Goal: Information Seeking & Learning: Learn about a topic

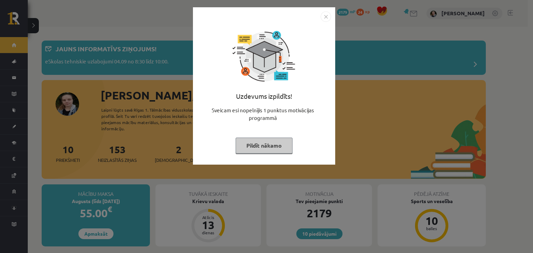
click at [262, 152] on button "Pildīt nākamo" at bounding box center [264, 146] width 57 height 16
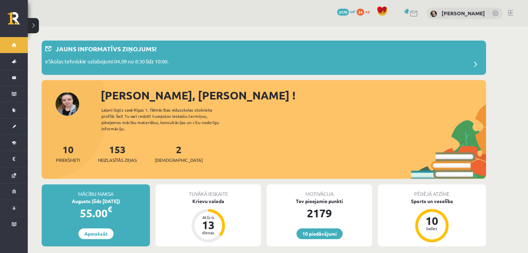
click at [365, 11] on span "xp" at bounding box center [367, 12] width 5 height 6
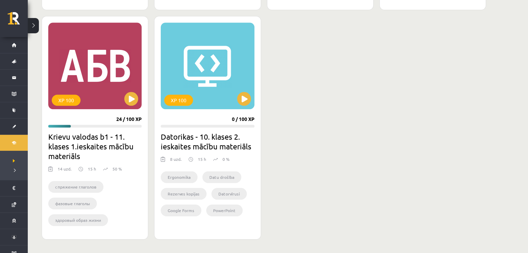
scroll to position [627, 0]
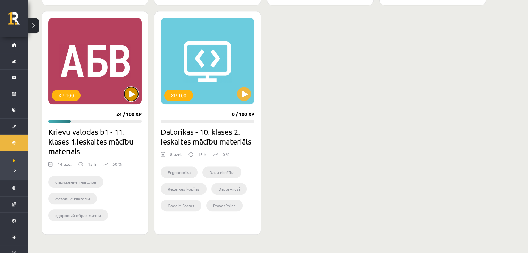
click at [130, 93] on button at bounding box center [131, 94] width 14 height 14
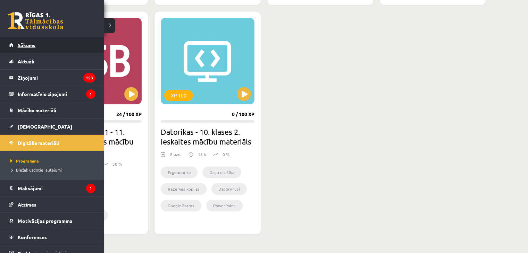
click at [14, 49] on link "Sākums" at bounding box center [52, 45] width 86 height 16
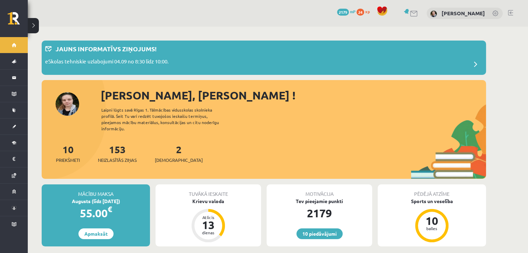
click at [365, 9] on span "xp" at bounding box center [367, 12] width 5 height 6
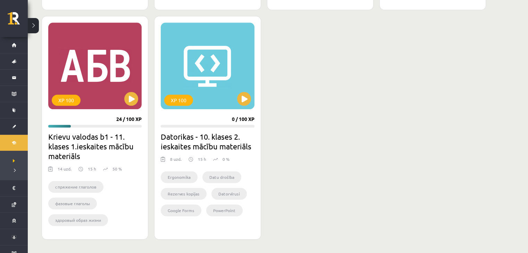
scroll to position [661, 0]
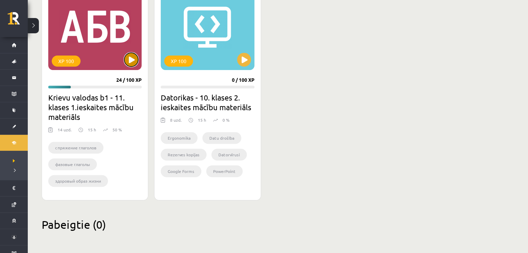
click at [128, 62] on button at bounding box center [131, 60] width 14 height 14
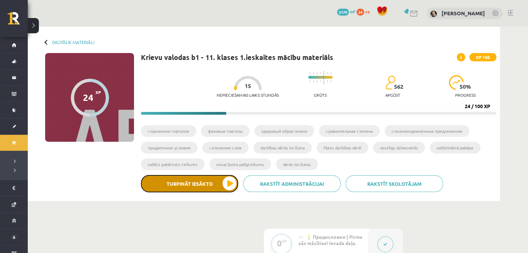
click at [226, 184] on button "Turpināt iesākto" at bounding box center [189, 183] width 97 height 17
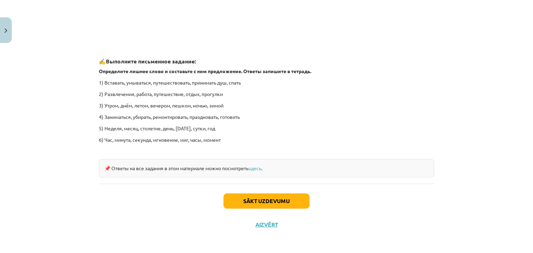
scroll to position [1043, 0]
click at [279, 199] on button "Sākt uzdevumu" at bounding box center [267, 200] width 86 height 15
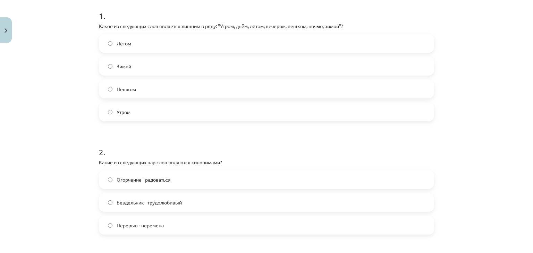
scroll to position [144, 0]
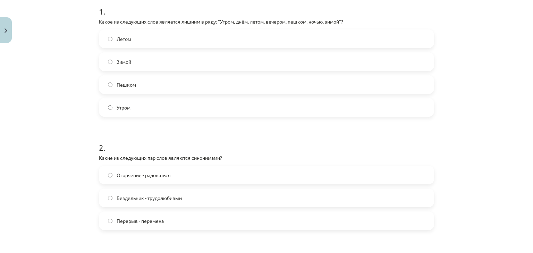
click at [267, 89] on label "Пешком" at bounding box center [267, 84] width 334 height 17
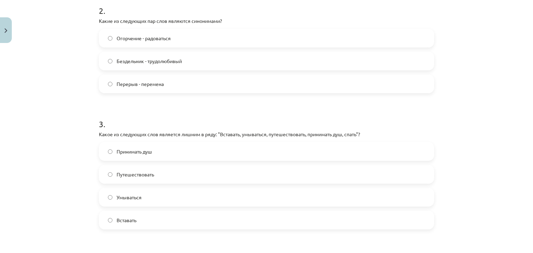
scroll to position [284, 0]
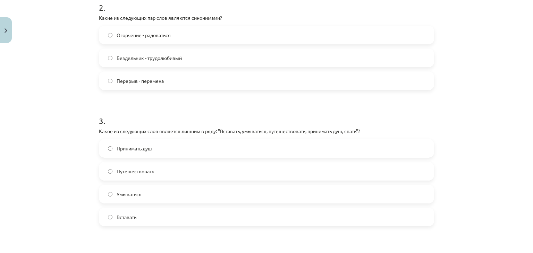
click at [171, 82] on label "Перерыв - перемена" at bounding box center [267, 80] width 334 height 17
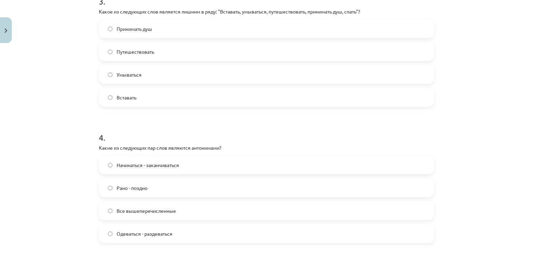
scroll to position [404, 0]
click at [153, 46] on label "Путешествовать" at bounding box center [267, 50] width 334 height 17
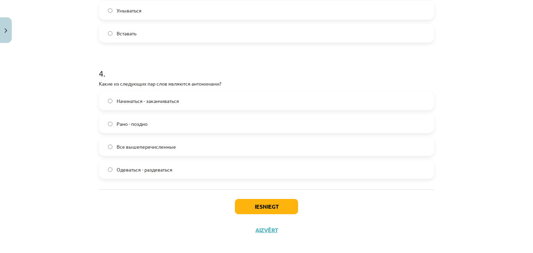
scroll to position [474, 0]
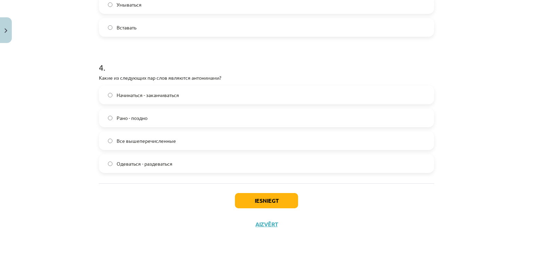
click at [172, 98] on span "Начинаться - заканчиваться" at bounding box center [148, 95] width 62 height 7
click at [167, 145] on label "Все вышеперечисленные" at bounding box center [267, 140] width 334 height 17
click at [254, 206] on button "Iesniegt" at bounding box center [266, 200] width 63 height 15
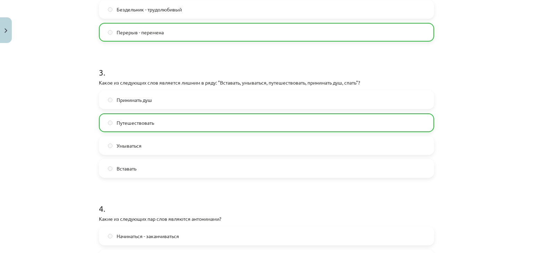
scroll to position [496, 0]
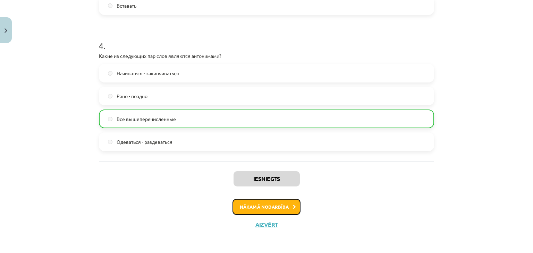
click at [262, 211] on button "Nākamā nodarbība" at bounding box center [267, 207] width 68 height 16
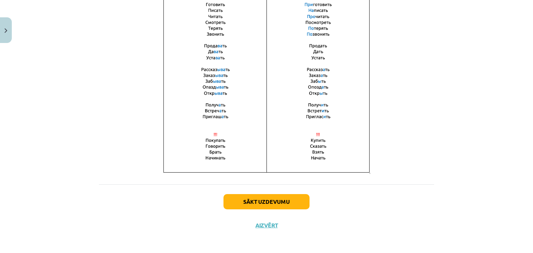
scroll to position [492, 0]
click at [269, 196] on button "Sākt uzdevumu" at bounding box center [267, 201] width 86 height 15
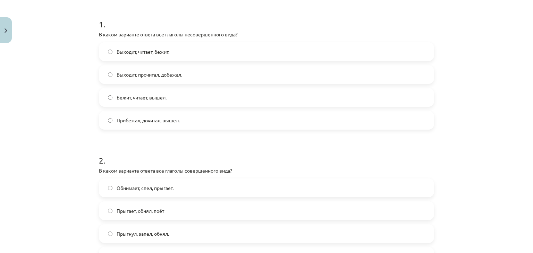
scroll to position [131, 0]
click at [172, 51] on label "Выходит, читает, бежит." at bounding box center [267, 51] width 334 height 17
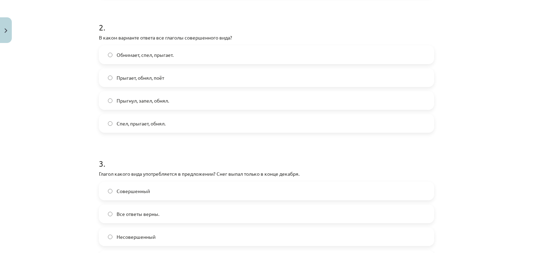
scroll to position [265, 0]
click at [109, 103] on label "Прыгнул, запел, обнял." at bounding box center [267, 100] width 334 height 17
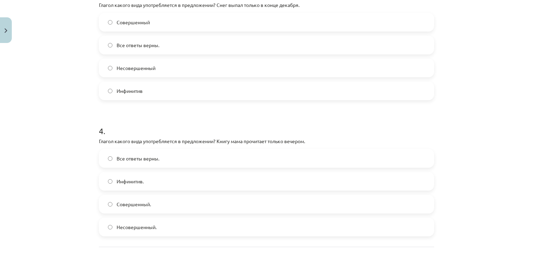
scroll to position [429, 0]
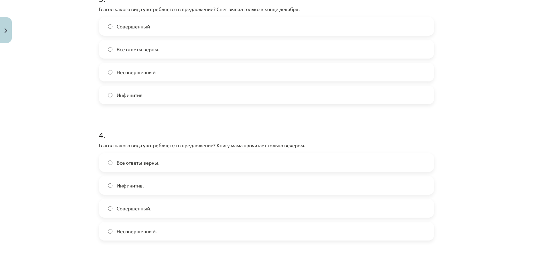
click at [118, 29] on span "Совершенный" at bounding box center [133, 26] width 33 height 7
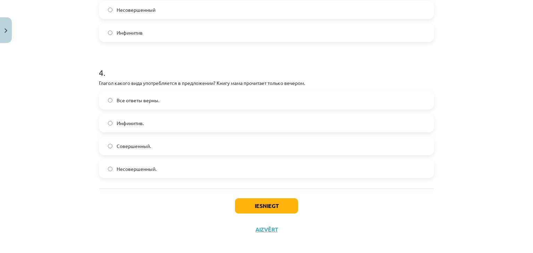
scroll to position [497, 0]
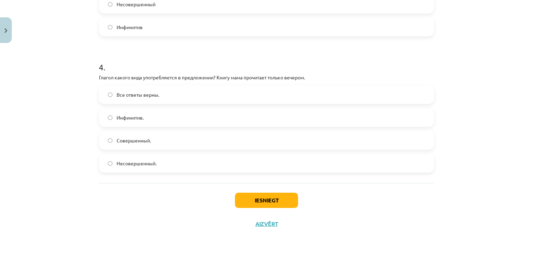
click at [120, 96] on span "Все ответы верны." at bounding box center [138, 94] width 43 height 7
click at [240, 201] on button "Iesniegt" at bounding box center [266, 200] width 63 height 15
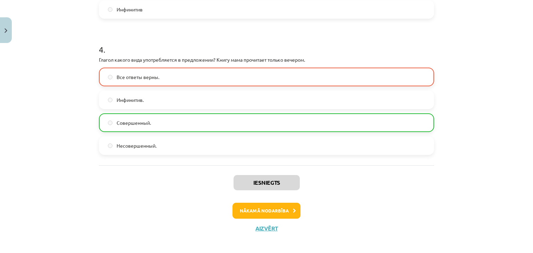
scroll to position [515, 0]
click at [241, 212] on button "Nākamā nodarbība" at bounding box center [267, 211] width 68 height 16
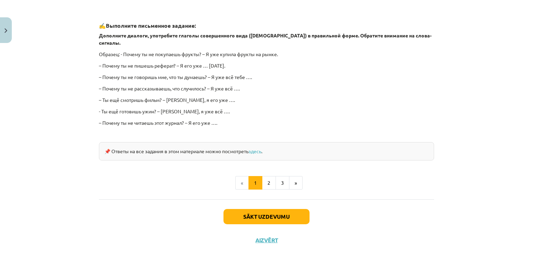
scroll to position [613, 0]
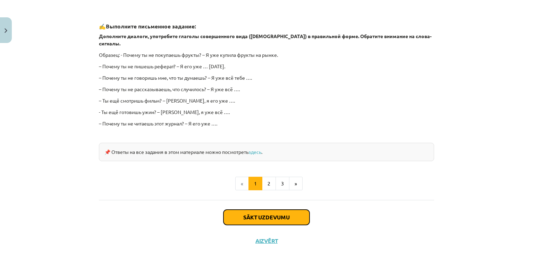
click at [250, 210] on button "Sākt uzdevumu" at bounding box center [267, 217] width 86 height 15
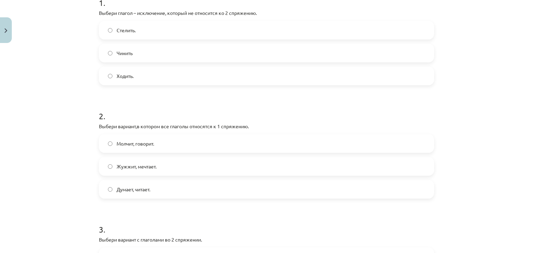
scroll to position [153, 0]
click at [164, 28] on label "Стелить." at bounding box center [267, 28] width 334 height 17
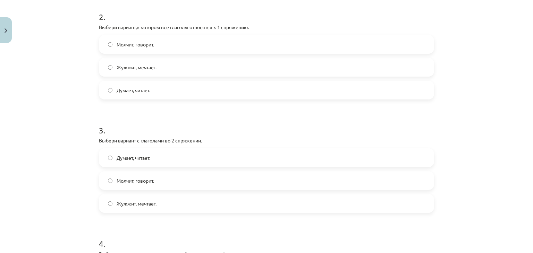
scroll to position [252, 0]
click at [118, 46] on span "Молчит, говорит." at bounding box center [135, 44] width 37 height 7
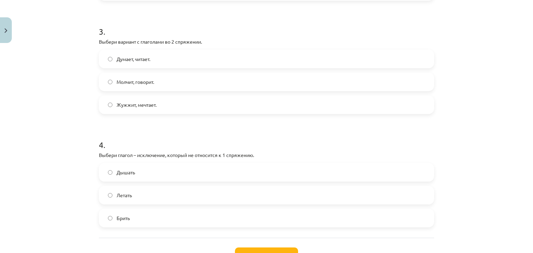
scroll to position [349, 0]
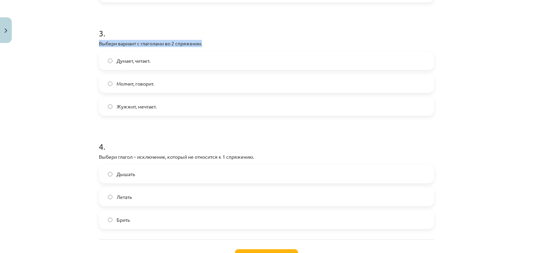
drag, startPoint x: 94, startPoint y: 42, endPoint x: 206, endPoint y: 46, distance: 111.9
copy p "Выбери вариант с глаголами во 2 спряжении."
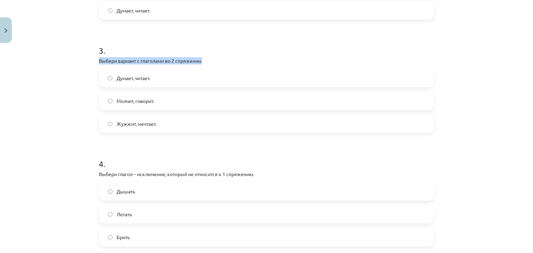
scroll to position [332, 0]
click at [122, 102] on span "Молчит, говорит." at bounding box center [135, 100] width 37 height 7
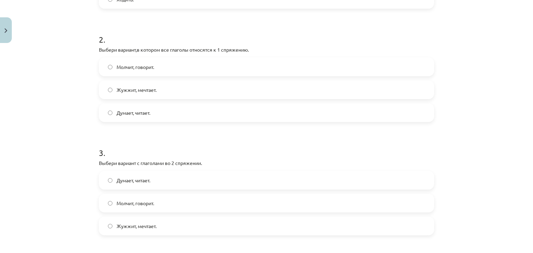
scroll to position [231, 0]
click at [160, 89] on label "Жужжит, мечтает." at bounding box center [267, 88] width 334 height 17
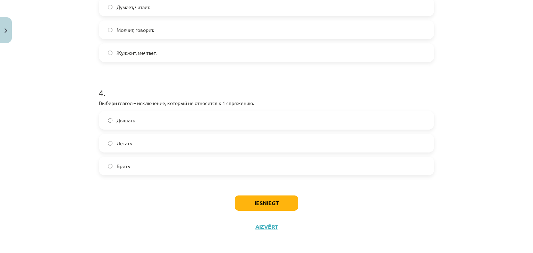
scroll to position [405, 0]
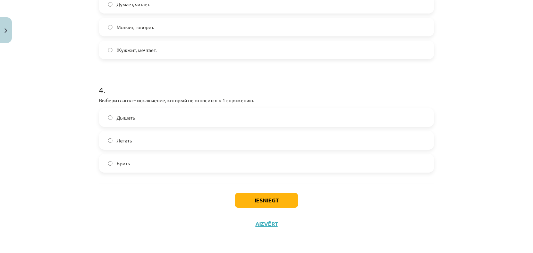
click at [157, 166] on label "Брить" at bounding box center [267, 163] width 334 height 17
click at [250, 199] on button "Iesniegt" at bounding box center [266, 200] width 63 height 15
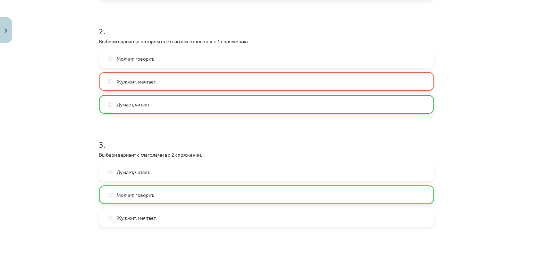
scroll to position [236, 0]
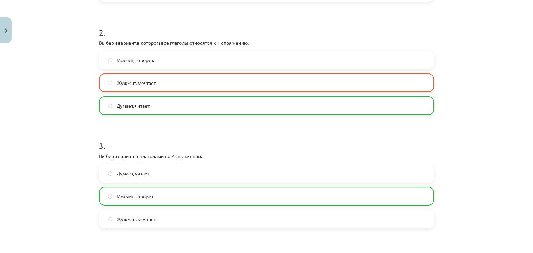
drag, startPoint x: 163, startPoint y: 63, endPoint x: 60, endPoint y: 91, distance: 106.0
click at [60, 91] on div "Mācību tēma: Krievu valodas b1 - 11. klases 1.ieskaites mācību materiāls #10 📖 …" at bounding box center [266, 126] width 533 height 253
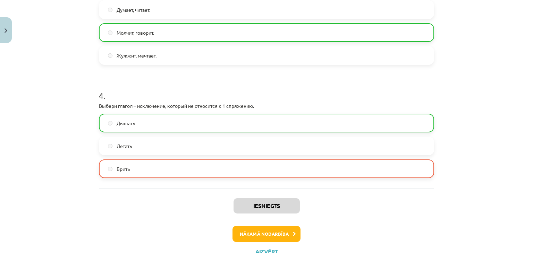
scroll to position [427, 0]
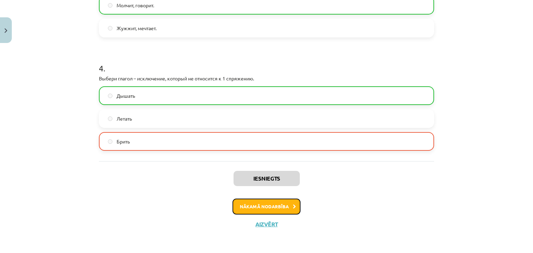
click at [248, 207] on button "Nākamā nodarbība" at bounding box center [267, 207] width 68 height 16
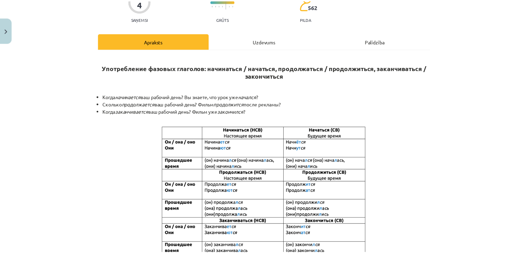
scroll to position [0, 0]
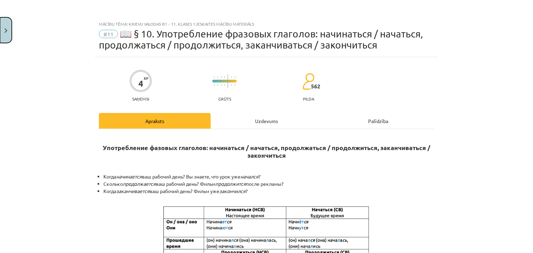
click at [0, 33] on button "Close" at bounding box center [6, 30] width 12 height 26
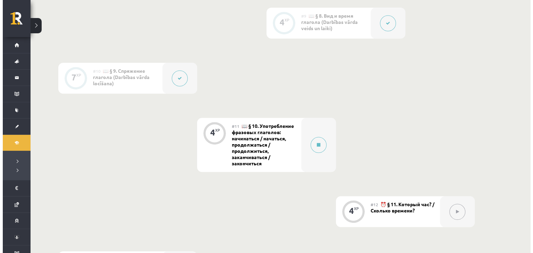
scroll to position [686, 0]
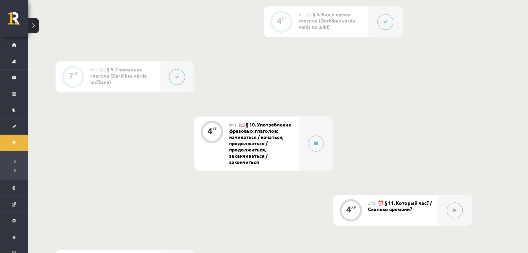
click at [181, 75] on button at bounding box center [177, 77] width 16 height 16
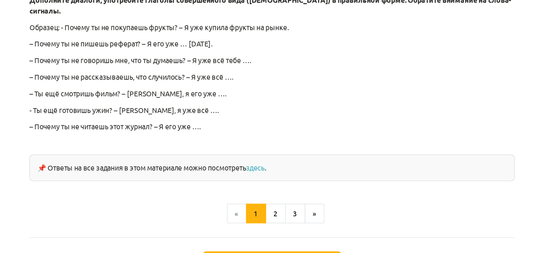
scroll to position [643, 0]
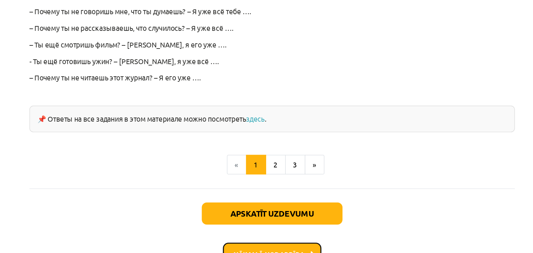
click at [265, 209] on button "Nākamā nodarbība" at bounding box center [267, 216] width 68 height 16
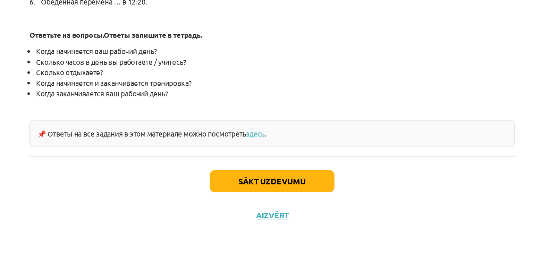
scroll to position [686, 0]
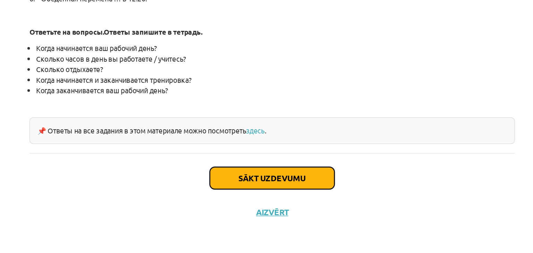
click at [289, 197] on button "Sākt uzdevumu" at bounding box center [267, 201] width 86 height 15
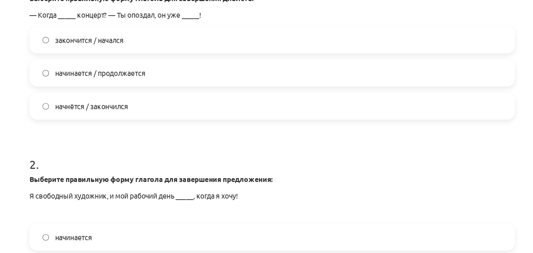
scroll to position [176, 0]
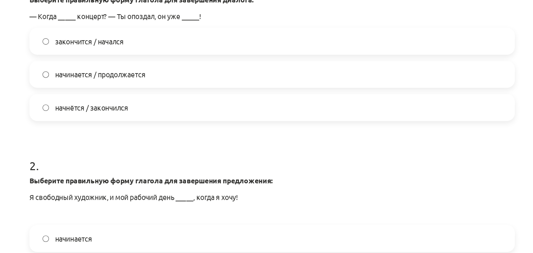
click at [177, 80] on label "начнётся / закончился" at bounding box center [267, 74] width 334 height 17
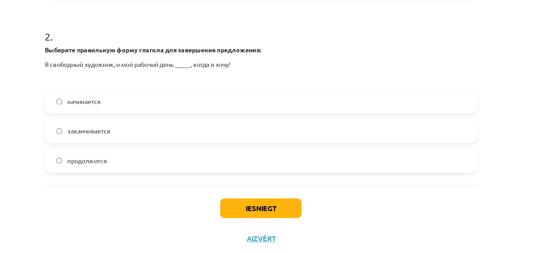
scroll to position [681, 0]
click at [141, 118] on label "начинается" at bounding box center [267, 117] width 334 height 17
click at [248, 195] on button "Iesniegt" at bounding box center [266, 200] width 63 height 15
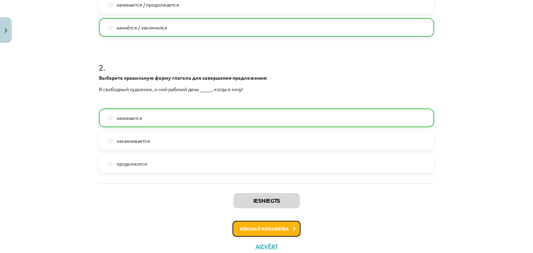
click at [244, 229] on button "Nākamā nodarbība" at bounding box center [267, 229] width 68 height 16
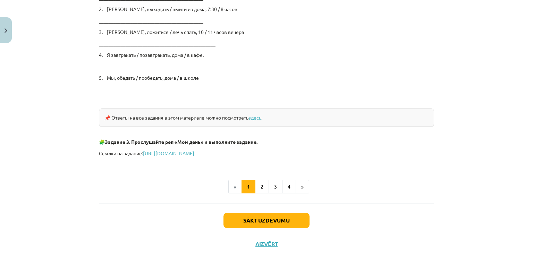
scroll to position [1178, 0]
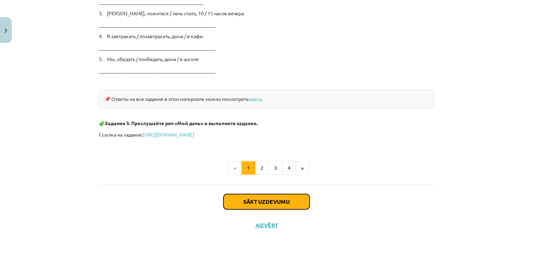
click at [269, 203] on button "Sākt uzdevumu" at bounding box center [267, 201] width 86 height 15
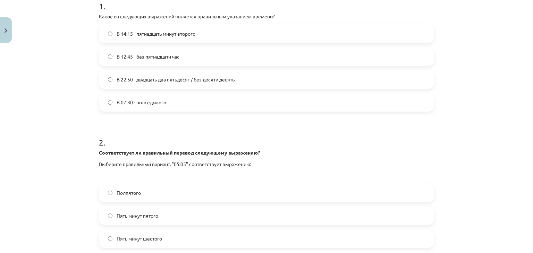
scroll to position [149, 0]
click at [167, 55] on span "В 12:45 - без пятнадцати час" at bounding box center [148, 56] width 63 height 7
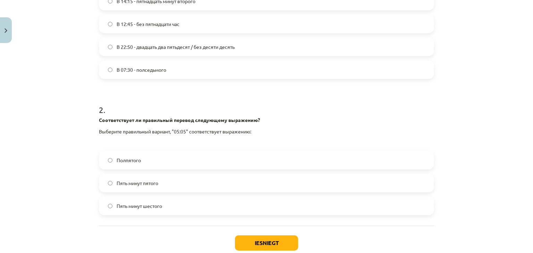
scroll to position [224, 0]
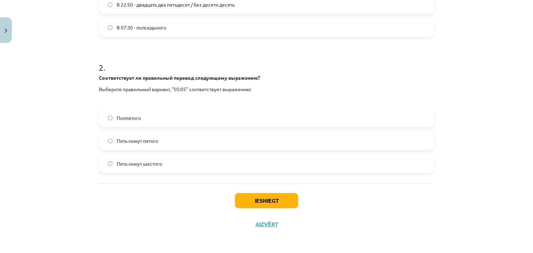
click at [165, 166] on label "Пять минут шестого" at bounding box center [267, 163] width 334 height 17
click at [250, 203] on button "Iesniegt" at bounding box center [266, 200] width 63 height 15
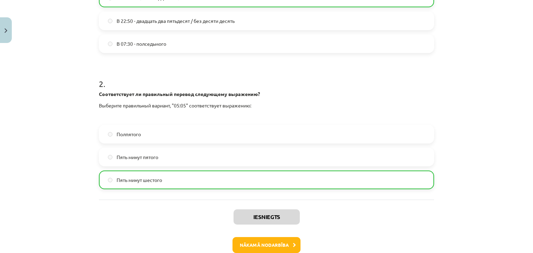
scroll to position [246, 0]
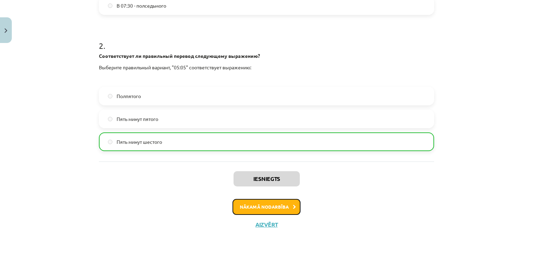
click at [268, 209] on button "Nākamā nodarbība" at bounding box center [267, 207] width 68 height 16
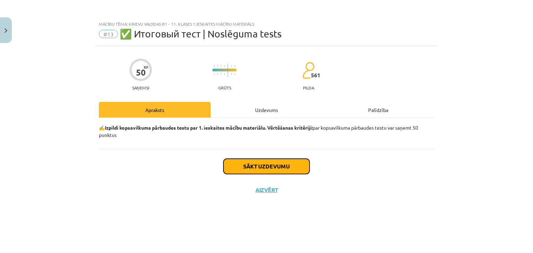
click at [282, 171] on button "Sākt uzdevumu" at bounding box center [267, 166] width 86 height 15
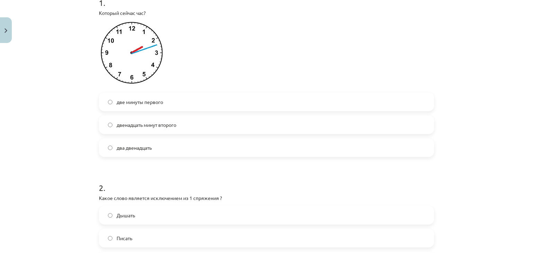
scroll to position [153, 0]
click at [147, 153] on label "два двенадцать" at bounding box center [267, 147] width 334 height 17
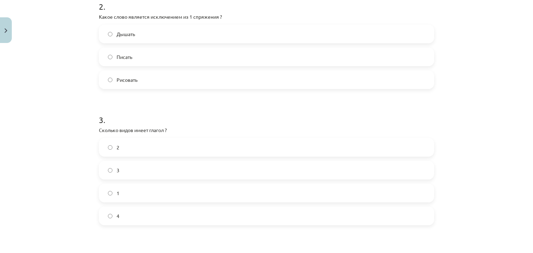
scroll to position [334, 0]
click at [117, 31] on span "Дышать" at bounding box center [126, 33] width 18 height 7
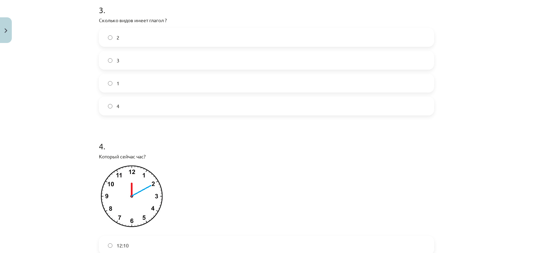
scroll to position [444, 0]
click at [148, 35] on label "2" at bounding box center [267, 37] width 334 height 17
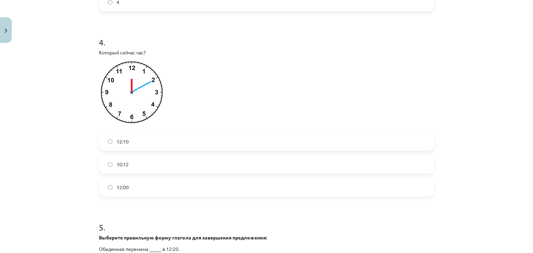
scroll to position [555, 0]
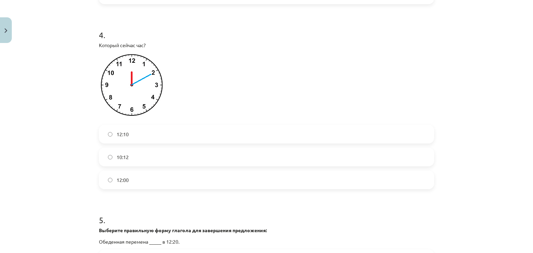
click at [131, 135] on label "12:10" at bounding box center [267, 134] width 334 height 17
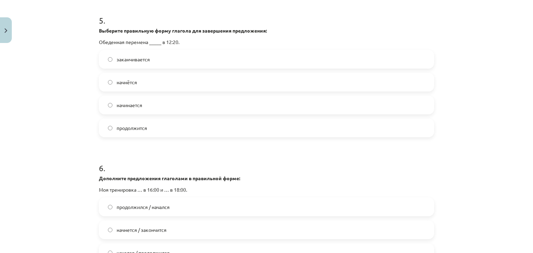
scroll to position [756, 0]
click at [133, 84] on span "начнётся" at bounding box center [127, 81] width 20 height 7
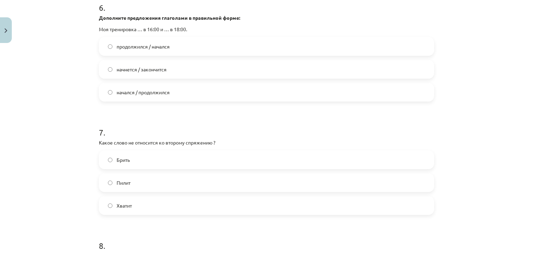
scroll to position [916, 0]
click at [142, 66] on span "начнется / закончится" at bounding box center [142, 69] width 50 height 7
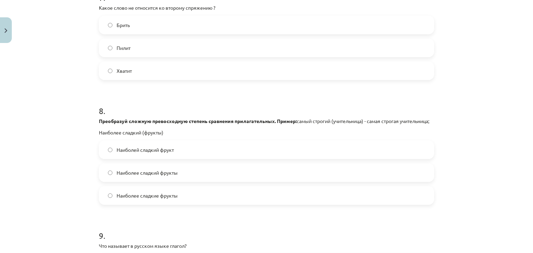
scroll to position [1053, 0]
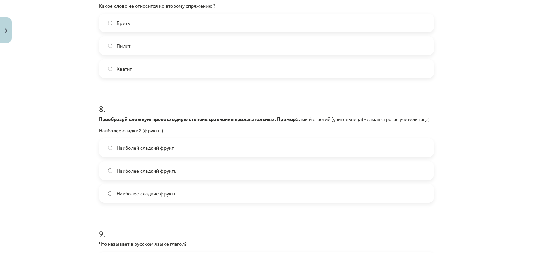
click at [134, 73] on label "Хватит" at bounding box center [267, 68] width 334 height 17
click at [133, 24] on label "Брить" at bounding box center [267, 22] width 334 height 17
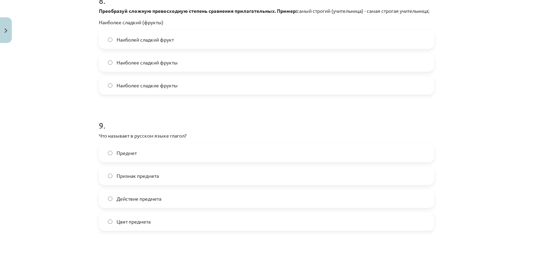
scroll to position [1162, 0]
click at [144, 89] on span "Наиболее сладкие фрукты" at bounding box center [147, 84] width 61 height 7
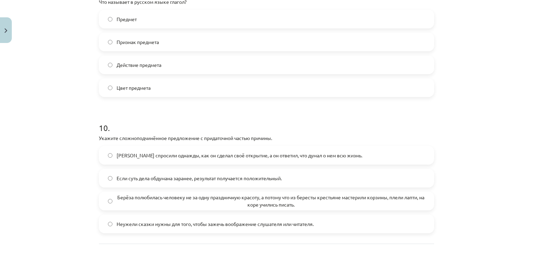
scroll to position [1298, 0]
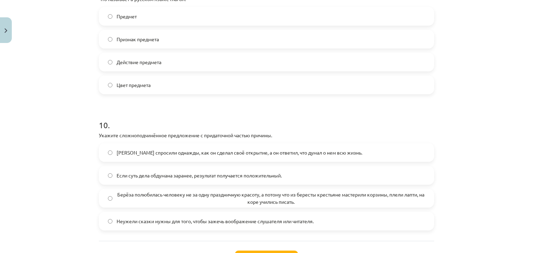
click at [161, 70] on label "Действие предмета" at bounding box center [267, 61] width 334 height 17
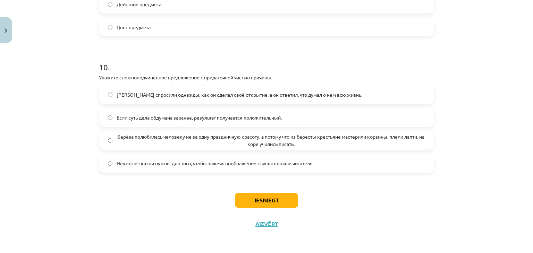
scroll to position [1364, 0]
drag, startPoint x: 92, startPoint y: 77, endPoint x: 286, endPoint y: 73, distance: 193.8
copy p "Укажите сложноподчинённое предложение с придаточной частью причины."
click at [50, 77] on div "Mācību tēma: Krievu valodas b1 - 11. klases 1.ieskaites mācību materiāls #13 ✅ …" at bounding box center [266, 126] width 533 height 253
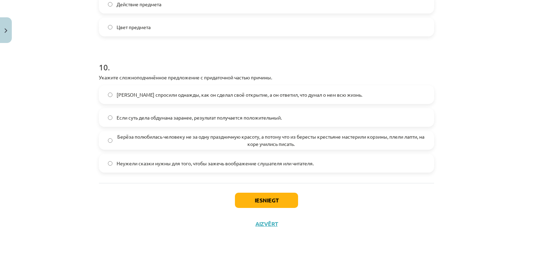
click at [117, 123] on label "Если суть дела обдумана заранее, результат получается положительный." at bounding box center [267, 117] width 334 height 17
click at [239, 195] on button "Iesniegt" at bounding box center [266, 200] width 63 height 15
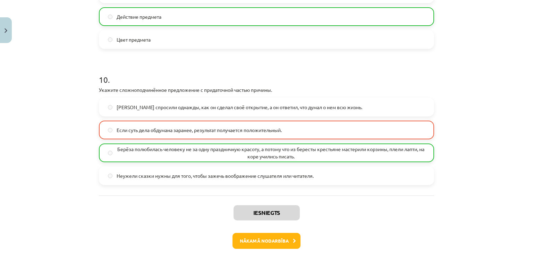
scroll to position [1386, 0]
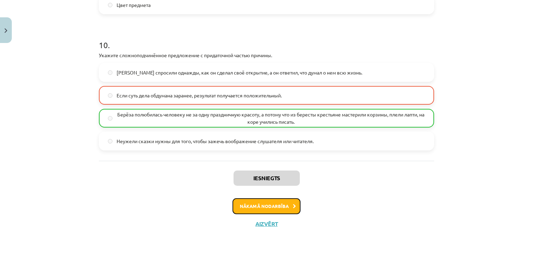
click at [243, 203] on button "Nākamā nodarbība" at bounding box center [267, 207] width 68 height 16
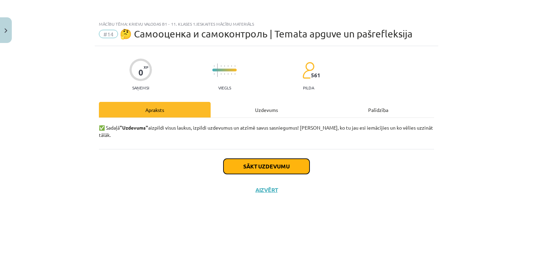
click at [239, 160] on button "Sākt uzdevumu" at bounding box center [267, 166] width 86 height 15
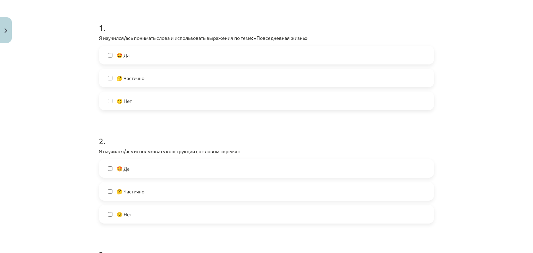
scroll to position [128, 0]
click at [104, 52] on label "🤩 Да" at bounding box center [267, 54] width 334 height 17
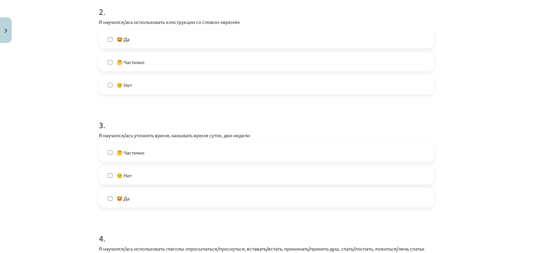
scroll to position [257, 0]
click at [107, 56] on label "🤔 Частично" at bounding box center [267, 61] width 334 height 17
click at [105, 35] on label "🤩 Да" at bounding box center [267, 39] width 334 height 17
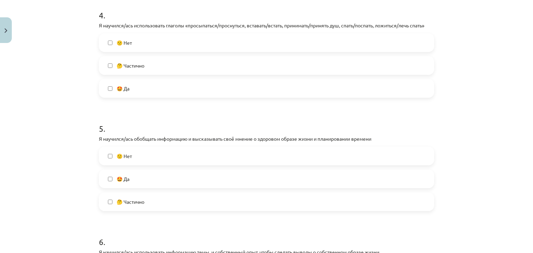
scroll to position [482, 0]
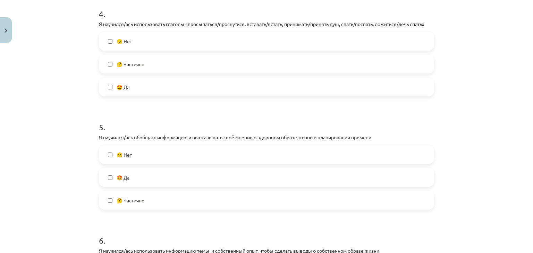
click at [103, 87] on label "🤩 Да" at bounding box center [267, 86] width 334 height 17
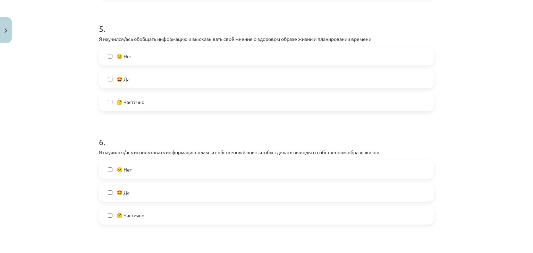
scroll to position [582, 0]
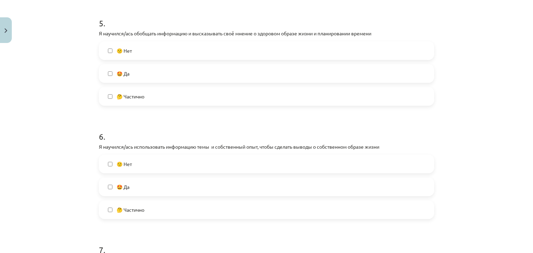
click at [104, 79] on label "🤩 Да" at bounding box center [267, 73] width 334 height 17
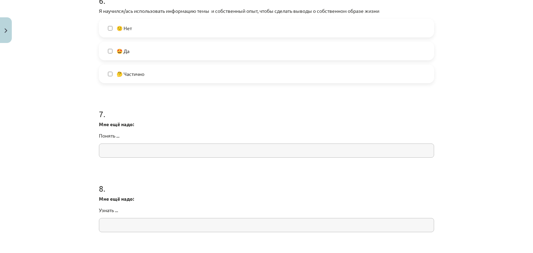
scroll to position [724, 0]
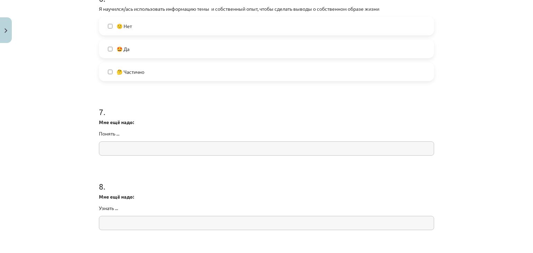
click at [107, 56] on label "🤩 Да" at bounding box center [267, 48] width 334 height 17
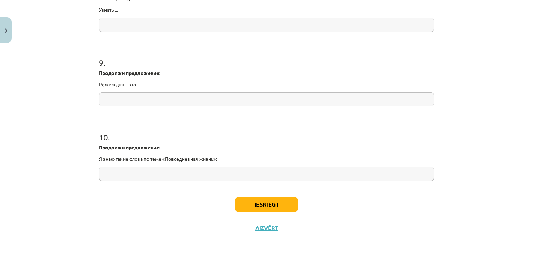
scroll to position [927, 0]
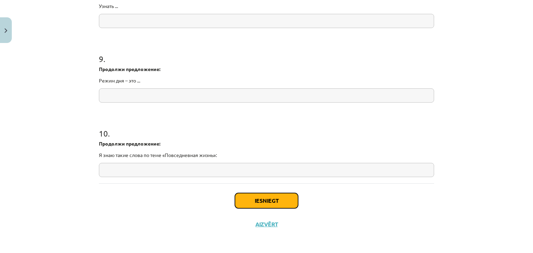
click at [245, 201] on button "Iesniegt" at bounding box center [266, 200] width 63 height 15
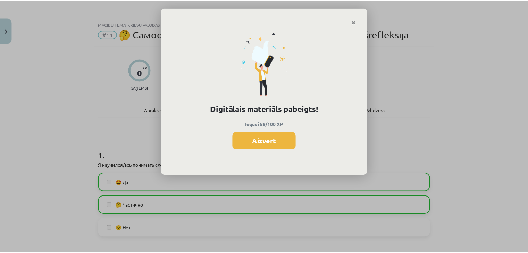
scroll to position [680, 0]
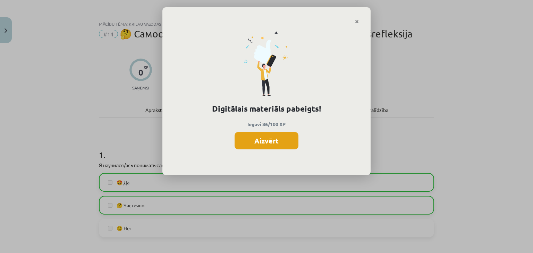
click at [260, 140] on button "Aizvērt" at bounding box center [267, 140] width 64 height 17
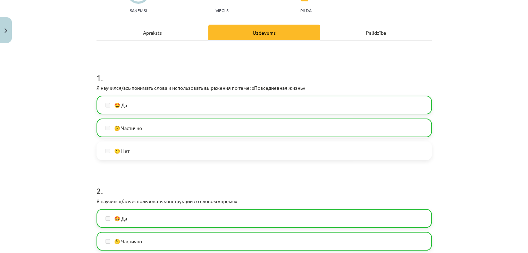
scroll to position [0, 0]
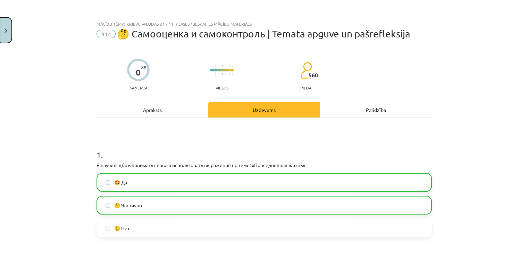
click at [9, 28] on button "Close" at bounding box center [6, 30] width 12 height 26
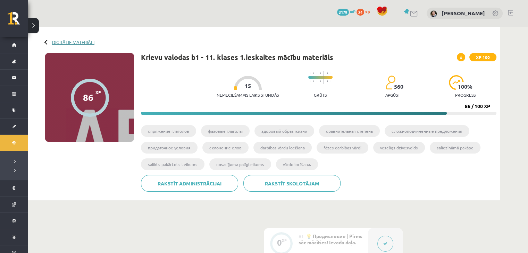
click at [80, 43] on link "Digitālie materiāli" at bounding box center [73, 42] width 42 height 5
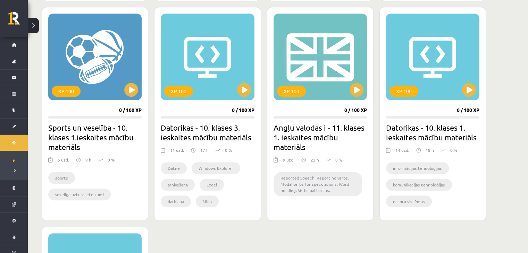
scroll to position [411, 0]
click at [349, 86] on div "XP 100" at bounding box center [320, 57] width 93 height 87
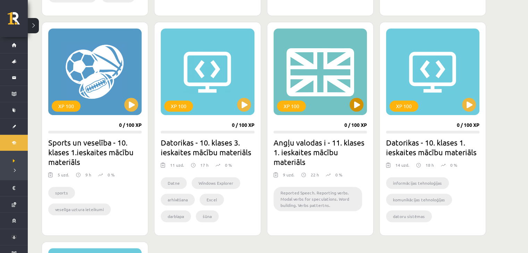
scroll to position [395, 0]
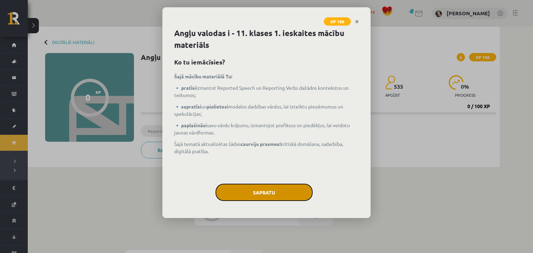
click at [267, 189] on button "Sapratu" at bounding box center [264, 192] width 97 height 17
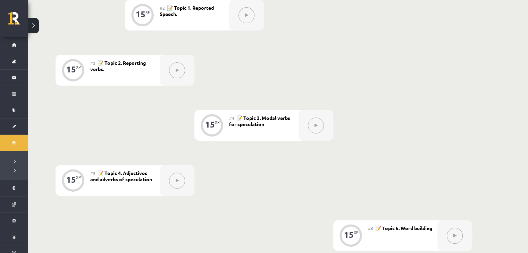
scroll to position [251, 0]
click at [267, 189] on div "0 XP #1 💡 Pirms sāc mācīties! Ievada daļa (introduction). 15 XP #2 📝 Topic 1. R…" at bounding box center [264, 180] width 417 height 473
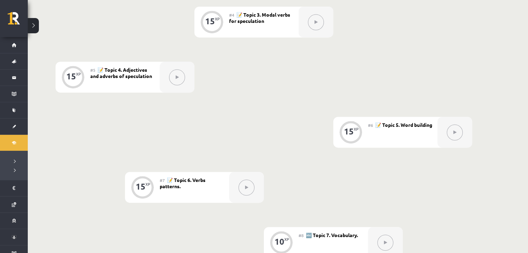
scroll to position [355, 0]
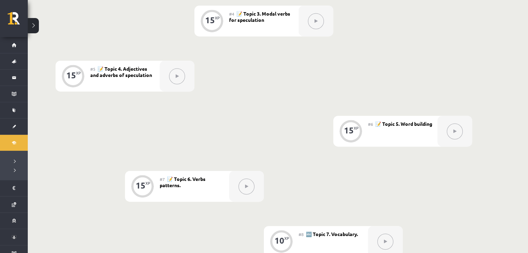
click at [188, 157] on div "0 XP #1 💡 Pirms sāc mācīties! Ievada daļa (introduction). 15 XP #2 📝 Topic 1. R…" at bounding box center [264, 76] width 417 height 473
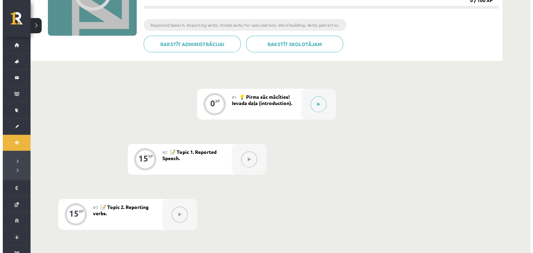
scroll to position [109, 0]
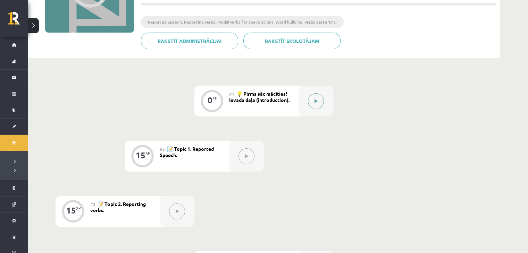
click at [311, 100] on button at bounding box center [316, 101] width 16 height 16
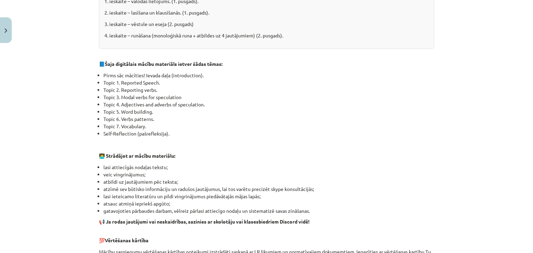
scroll to position [269, 0]
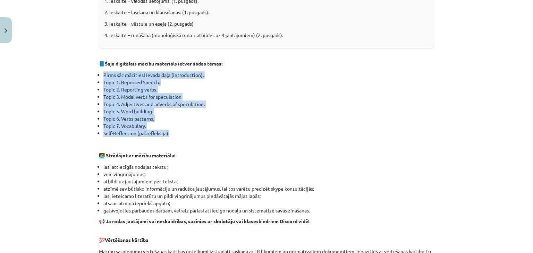
drag, startPoint x: 96, startPoint y: 72, endPoint x: 199, endPoint y: 129, distance: 117.8
click at [199, 129] on ul "Pirms sāc mācīties! Ievada daļa (introduction). Topic 1. Reported Speech. Topic…" at bounding box center [266, 105] width 335 height 66
copy ul "Pirms sāc mācīties! Ievada daļa (introduction). Topic 1. Reported Speech. Topic…"
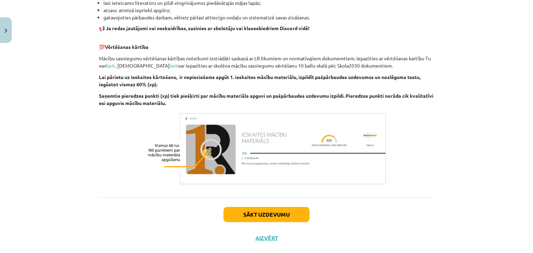
scroll to position [476, 0]
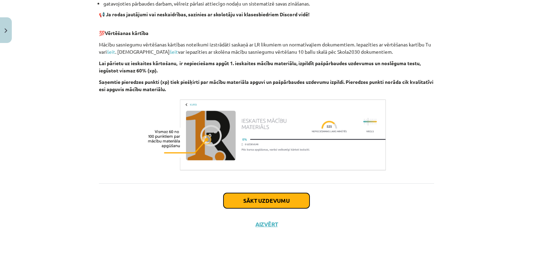
click at [274, 197] on button "Sākt uzdevumu" at bounding box center [267, 200] width 86 height 15
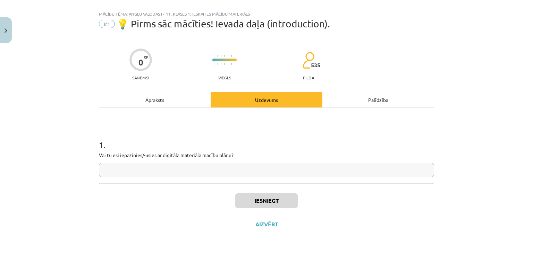
click at [201, 172] on input "text" at bounding box center [266, 170] width 335 height 14
type input "***"
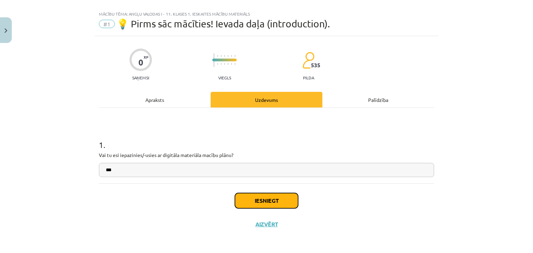
click at [239, 194] on button "Iesniegt" at bounding box center [266, 200] width 63 height 15
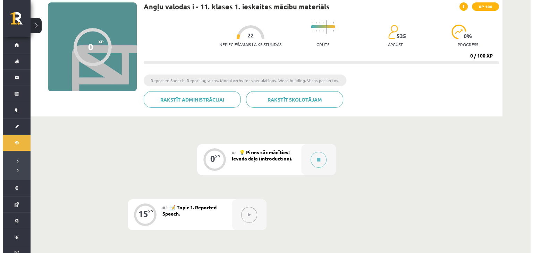
scroll to position [56, 0]
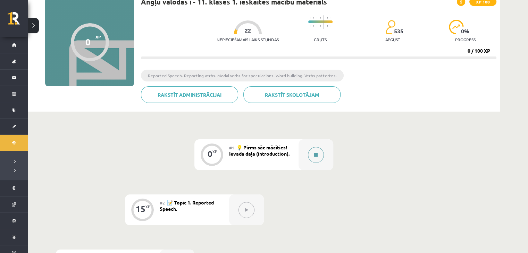
click at [321, 161] on div at bounding box center [316, 155] width 35 height 31
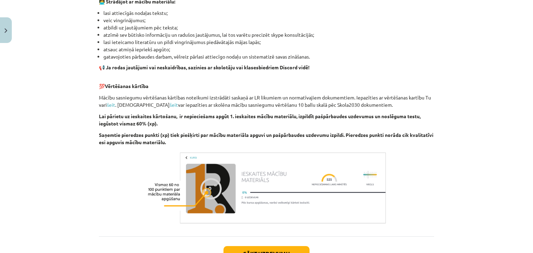
scroll to position [476, 0]
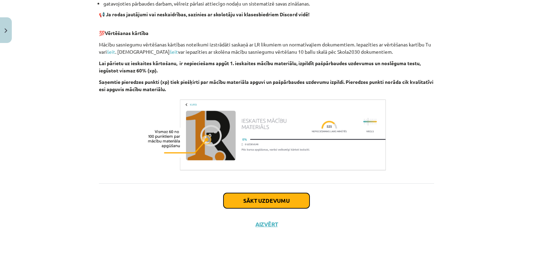
click at [264, 196] on button "Sākt uzdevumu" at bounding box center [267, 200] width 86 height 15
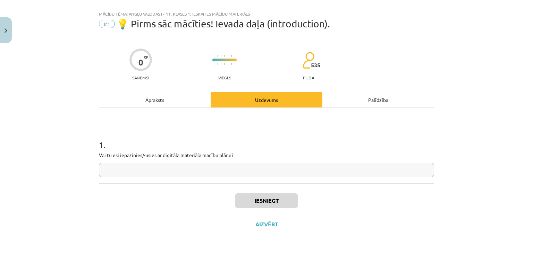
click at [226, 169] on input "text" at bounding box center [266, 170] width 335 height 14
type input "*"
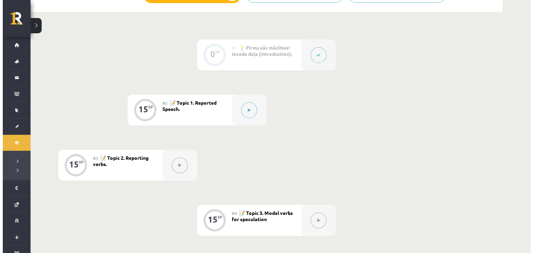
scroll to position [160, 0]
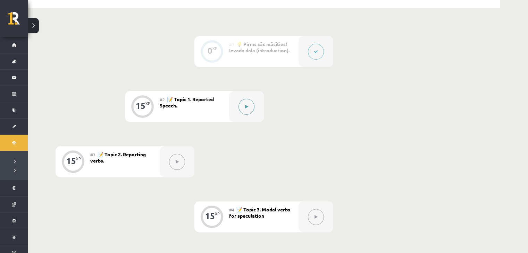
click at [238, 103] on div at bounding box center [246, 106] width 35 height 31
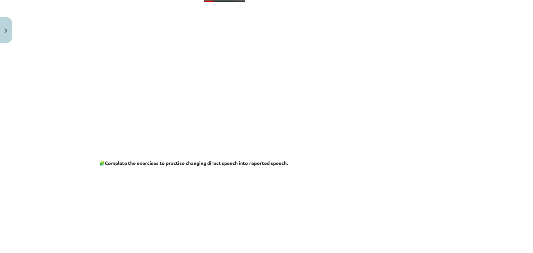
scroll to position [115, 0]
